Goal: Task Accomplishment & Management: Manage account settings

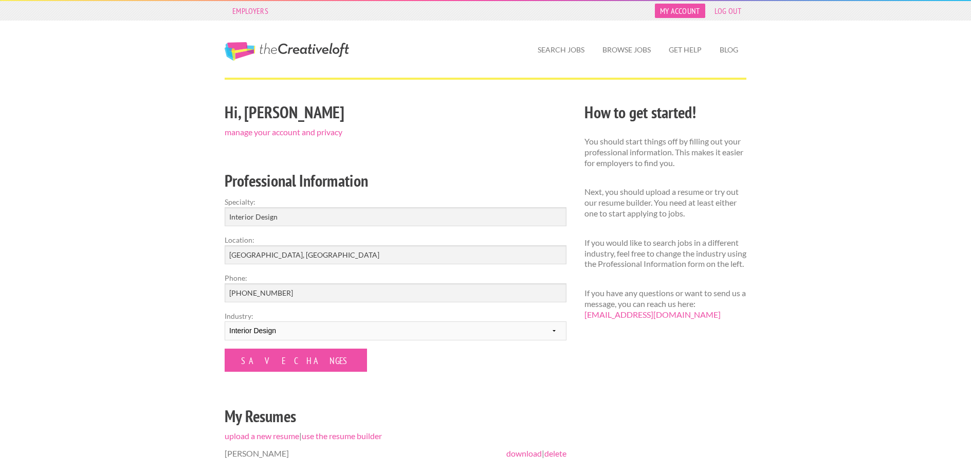
click at [680, 9] on link "My Account" at bounding box center [680, 11] width 50 height 14
click at [623, 50] on link "Browse Jobs" at bounding box center [626, 50] width 65 height 24
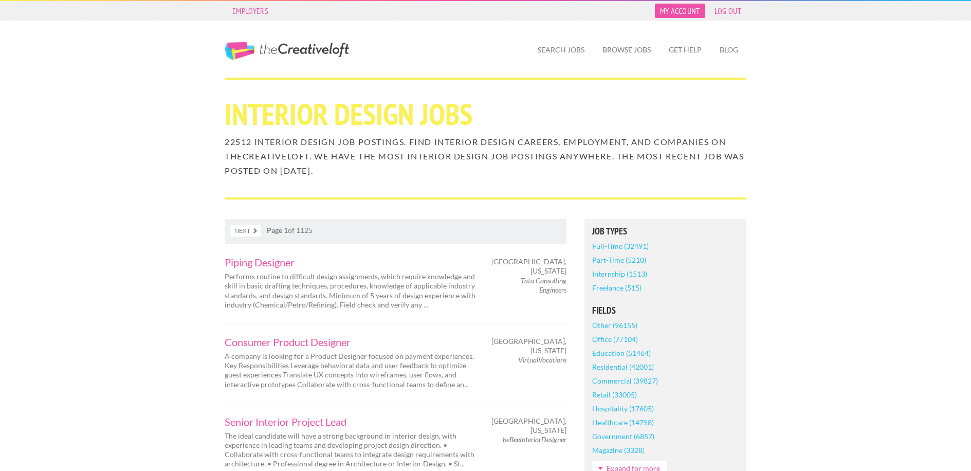
click at [679, 6] on link "My Account" at bounding box center [680, 11] width 50 height 14
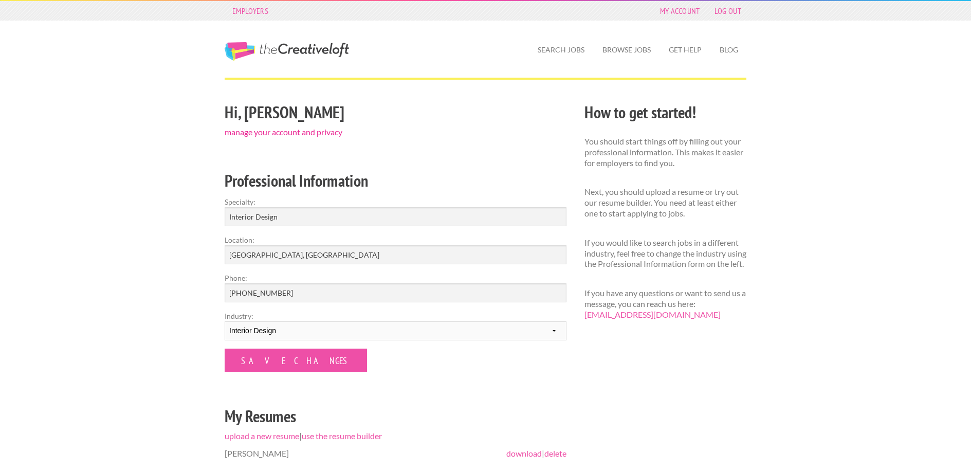
click at [244, 128] on link "manage your account and privacy" at bounding box center [284, 132] width 118 height 10
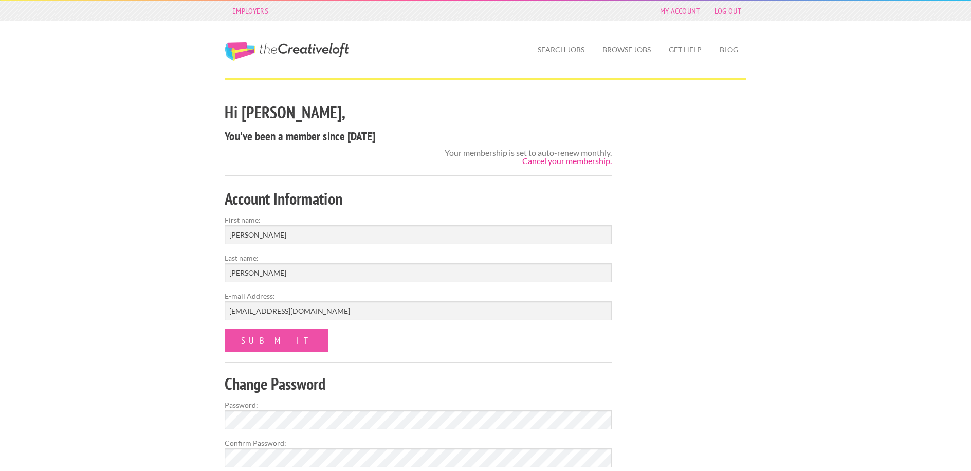
click at [568, 160] on link "Cancel your membership." at bounding box center [566, 161] width 89 height 10
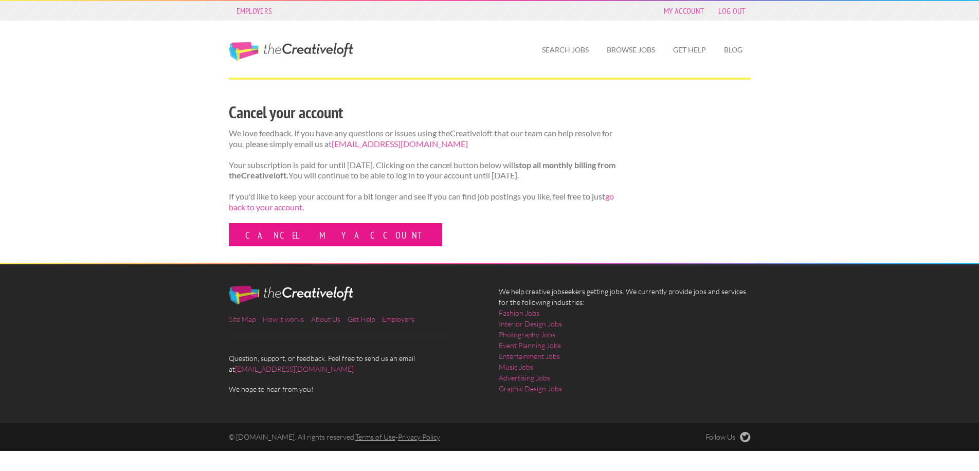
click at [309, 246] on link "Cancel my account" at bounding box center [335, 234] width 213 height 23
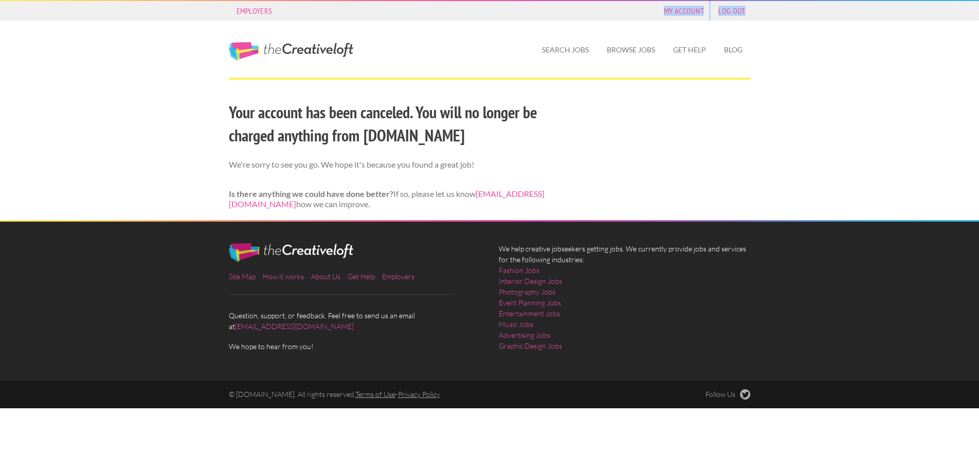
click at [436, 28] on header "Employers My Account Log Out The Creative Loft Search Jobs Browse Jobs Get Help…" at bounding box center [489, 39] width 979 height 78
